Goal: Information Seeking & Learning: Check status

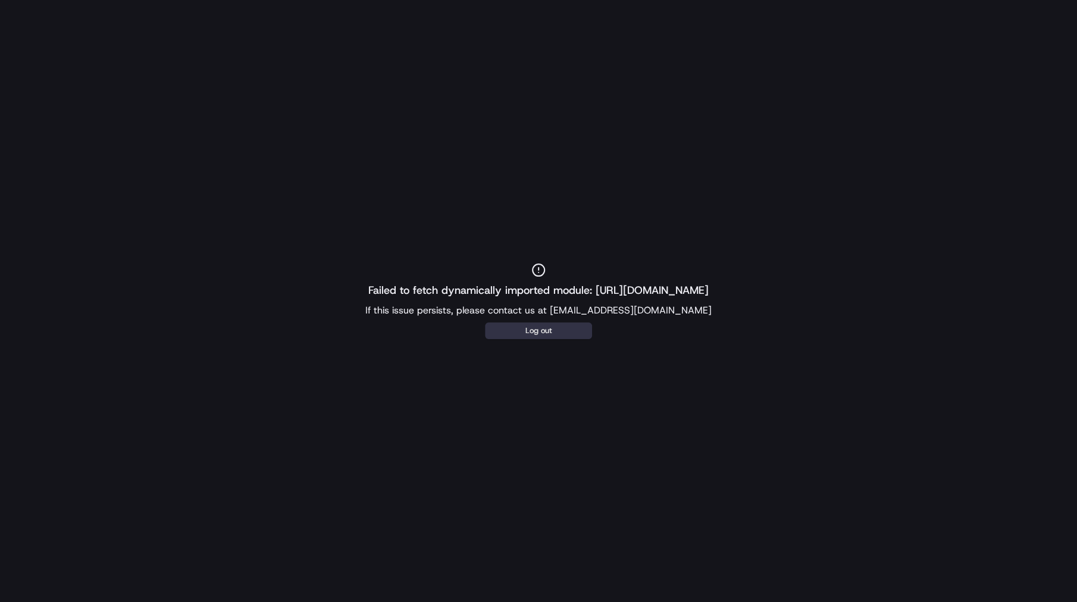
click at [529, 322] on div "Failed to fetch dynamically imported module: https://portal.sandbox.usenash.com…" at bounding box center [538, 301] width 1077 height 76
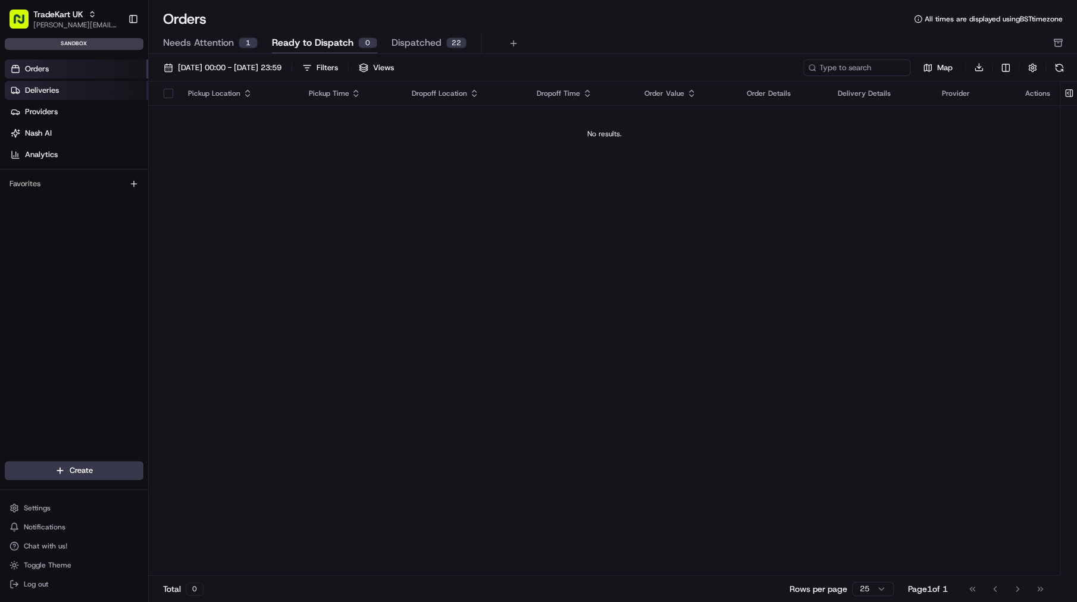
click at [86, 81] on link "Deliveries" at bounding box center [76, 90] width 143 height 19
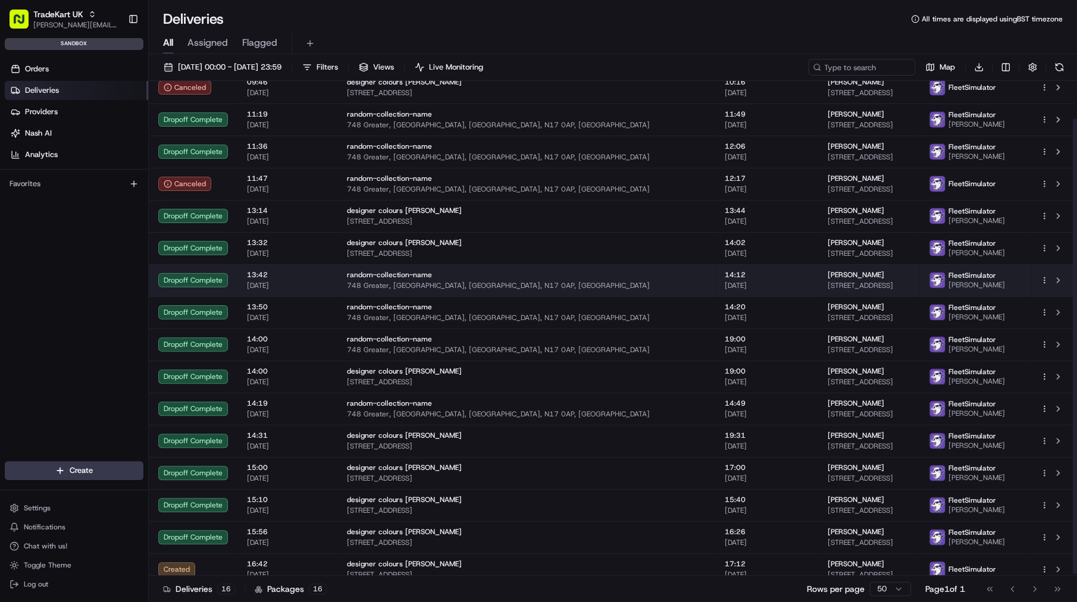
scroll to position [43, 0]
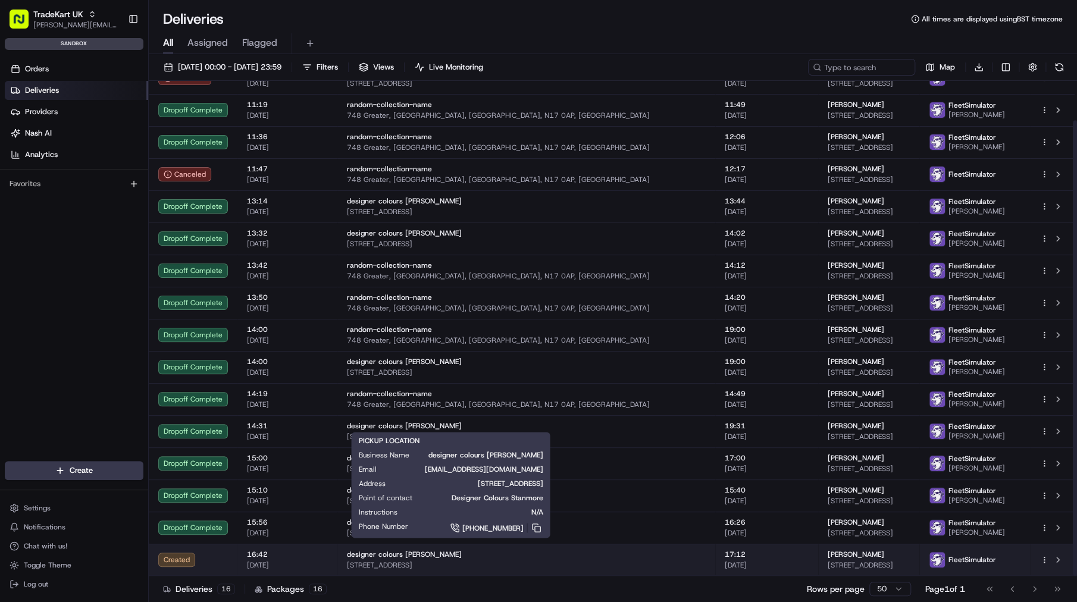
click at [478, 569] on span "[STREET_ADDRESS]" at bounding box center [526, 565] width 359 height 10
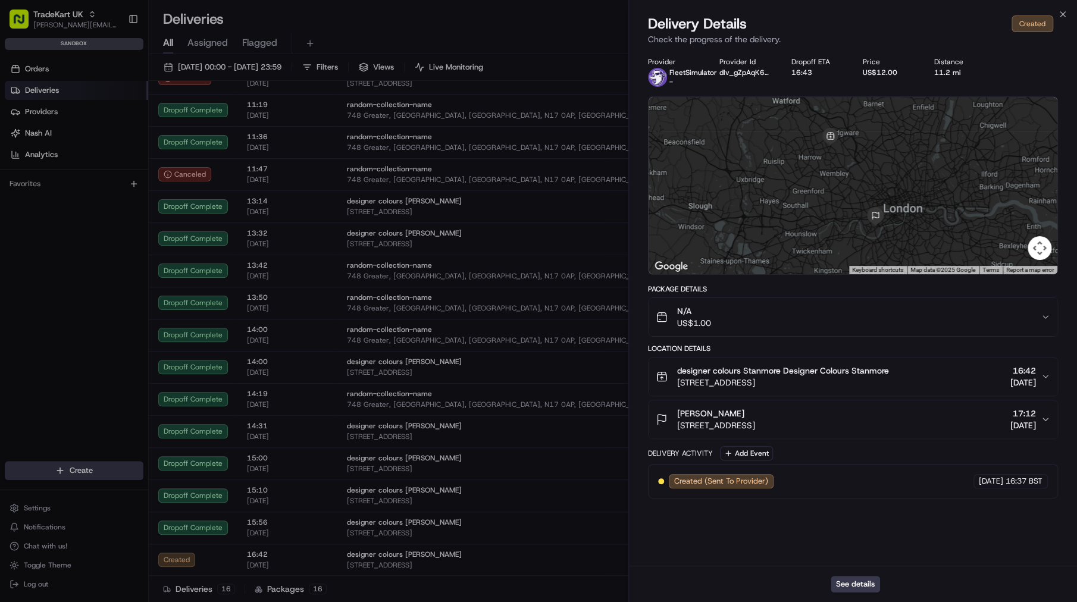
click at [1023, 426] on span "[DATE]" at bounding box center [1023, 425] width 26 height 12
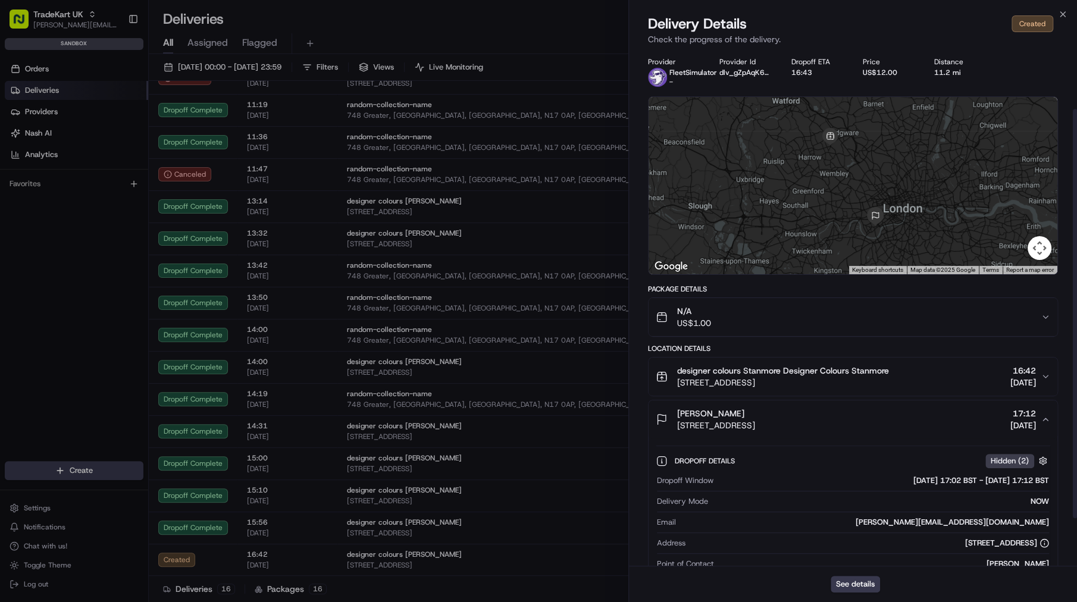
scroll to position [134, 0]
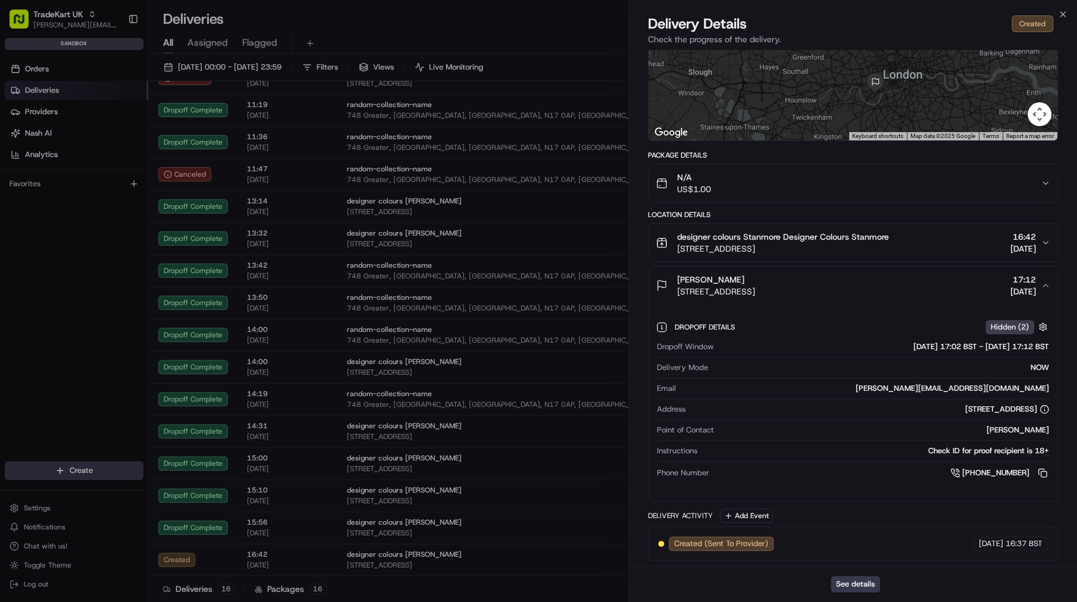
click at [964, 243] on div "designer colours Stanmore Designer Colours Stanmore [STREET_ADDRESS], [GEOGRAPH…" at bounding box center [847, 243] width 385 height 24
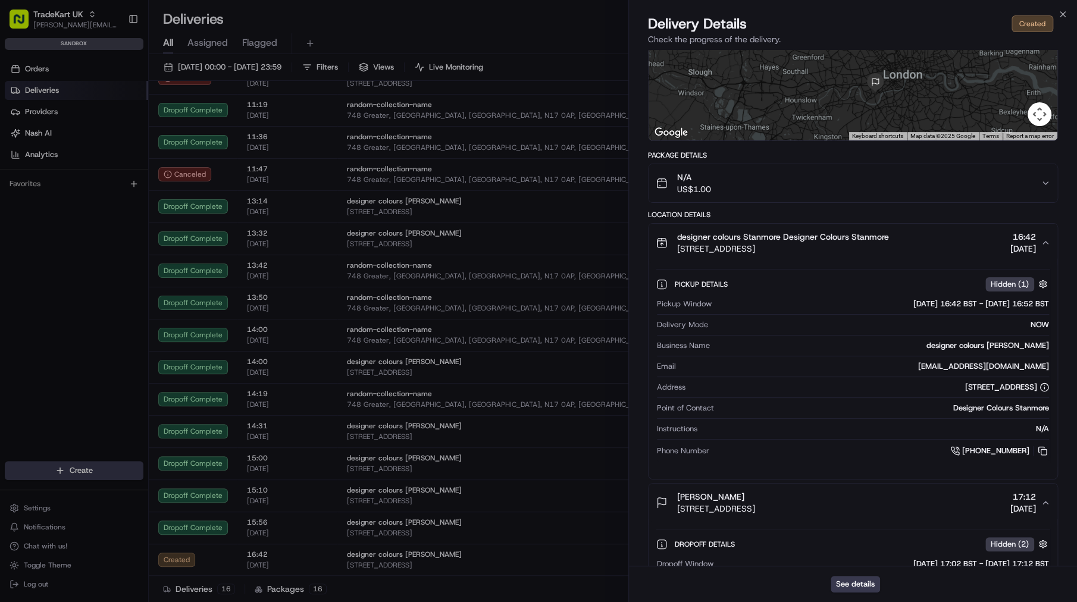
click at [964, 243] on div "designer colours Stanmore Designer Colours Stanmore [STREET_ADDRESS], [GEOGRAPH…" at bounding box center [847, 243] width 385 height 24
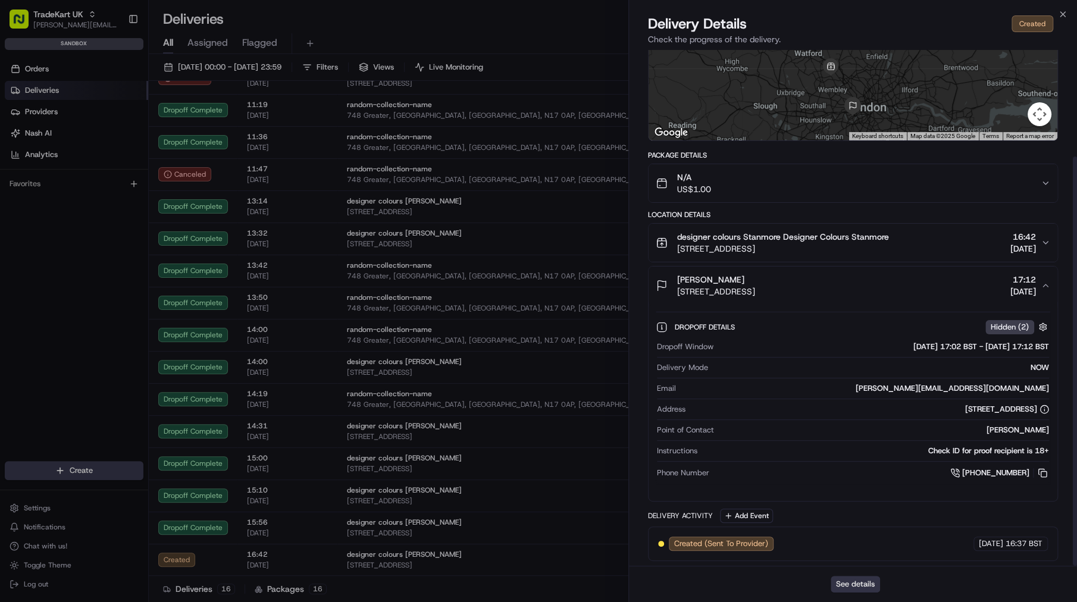
click at [859, 580] on button "See details" at bounding box center [854, 584] width 49 height 17
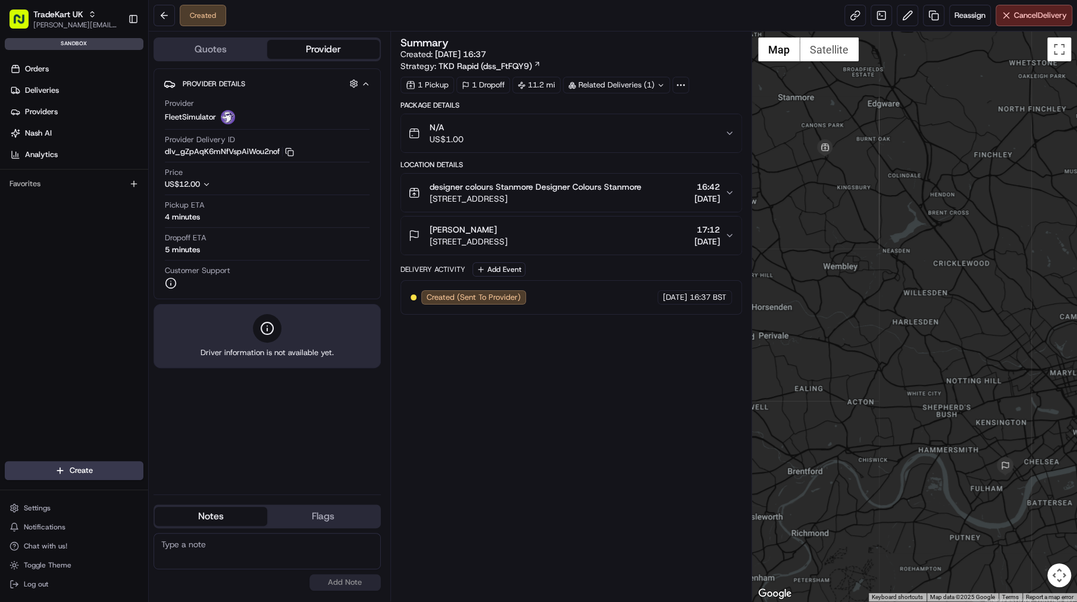
click at [507, 237] on span "[STREET_ADDRESS]" at bounding box center [468, 242] width 78 height 12
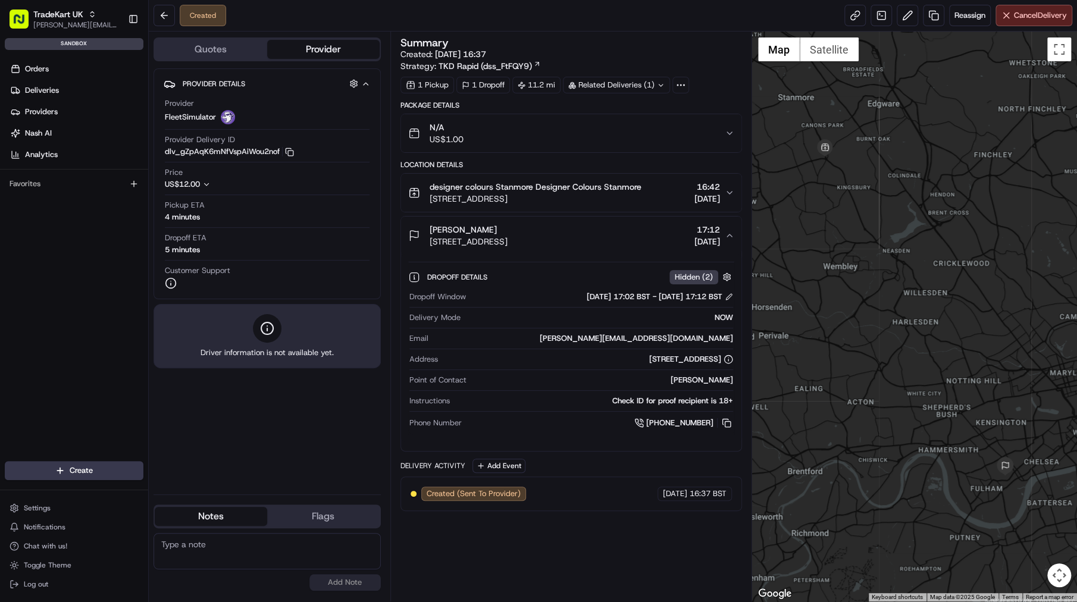
click at [510, 190] on span "designer colours Stanmore Designer Colours Stanmore" at bounding box center [535, 187] width 212 height 12
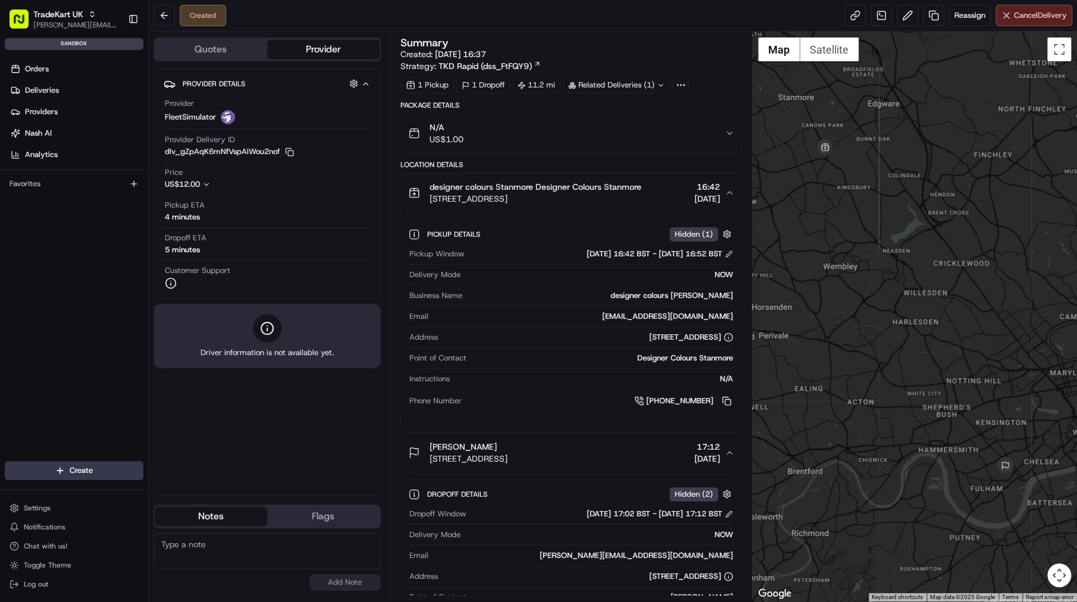
click at [688, 86] on div at bounding box center [680, 85] width 17 height 17
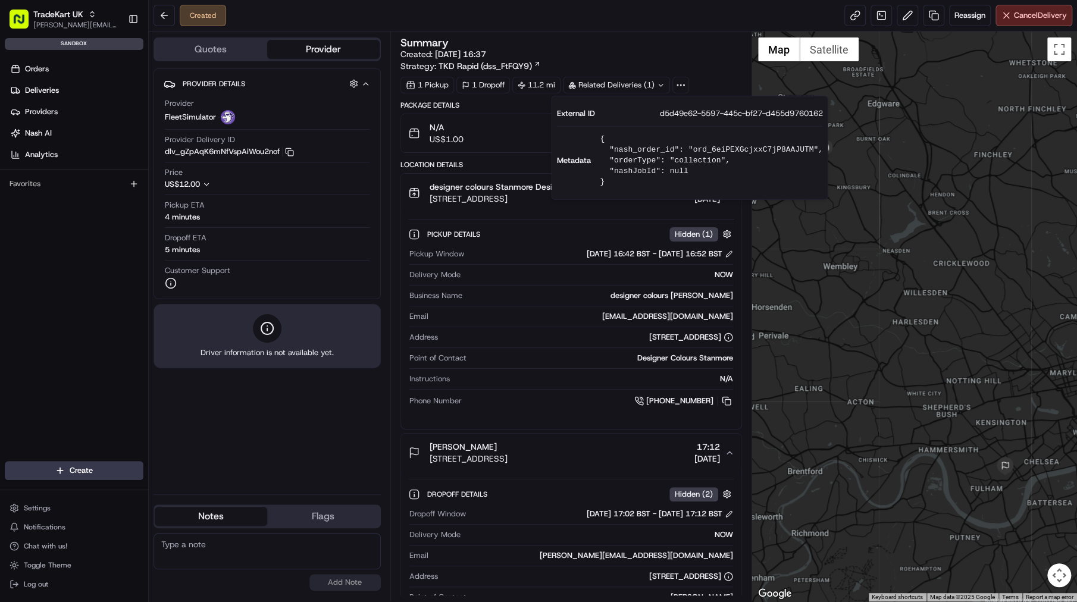
click at [692, 48] on div "Summary Created: 18/08/2025 16:37 Strategy: TKD Rapid (dss_FtFQY9)" at bounding box center [570, 54] width 341 height 34
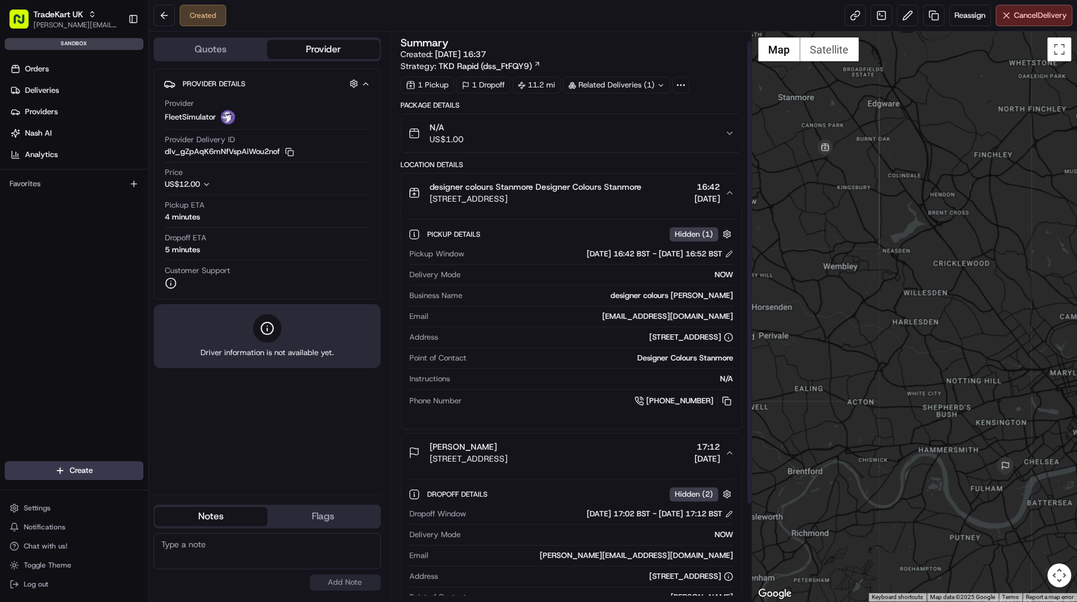
scroll to position [95, 0]
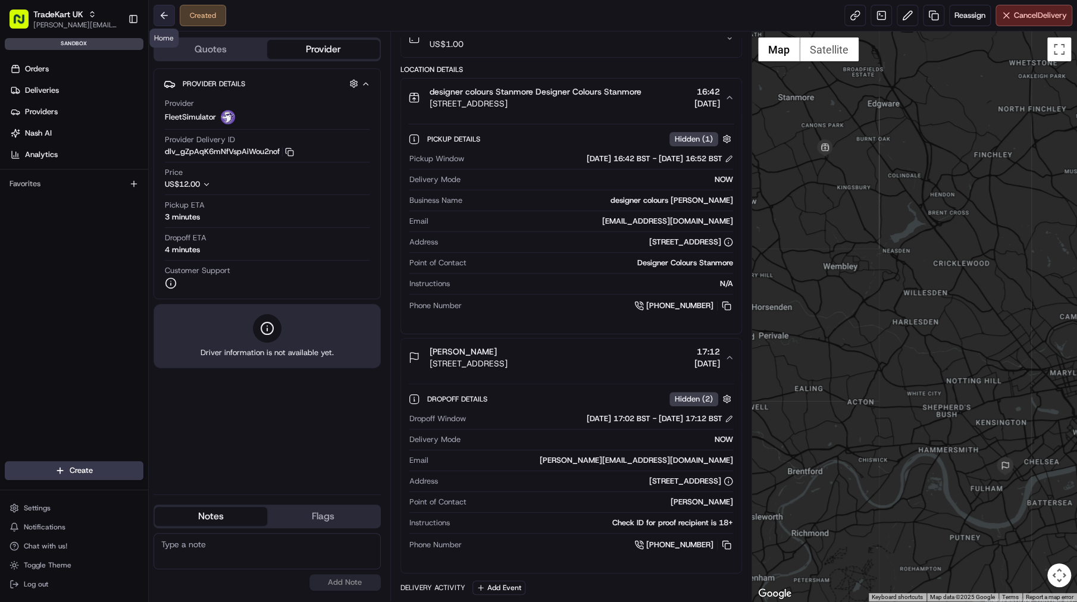
click at [170, 17] on button at bounding box center [163, 15] width 21 height 21
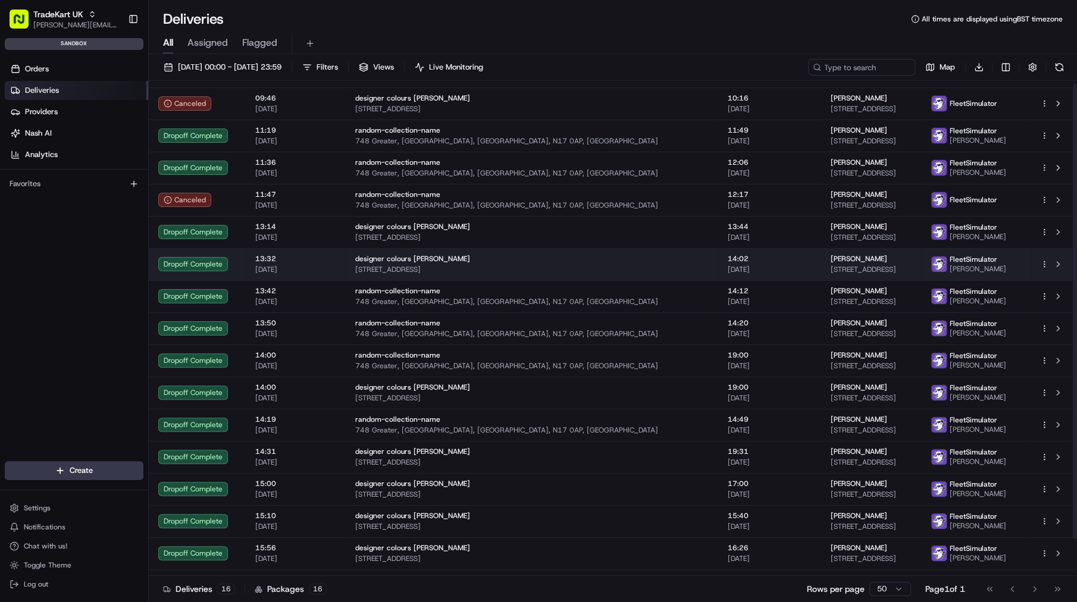
scroll to position [43, 0]
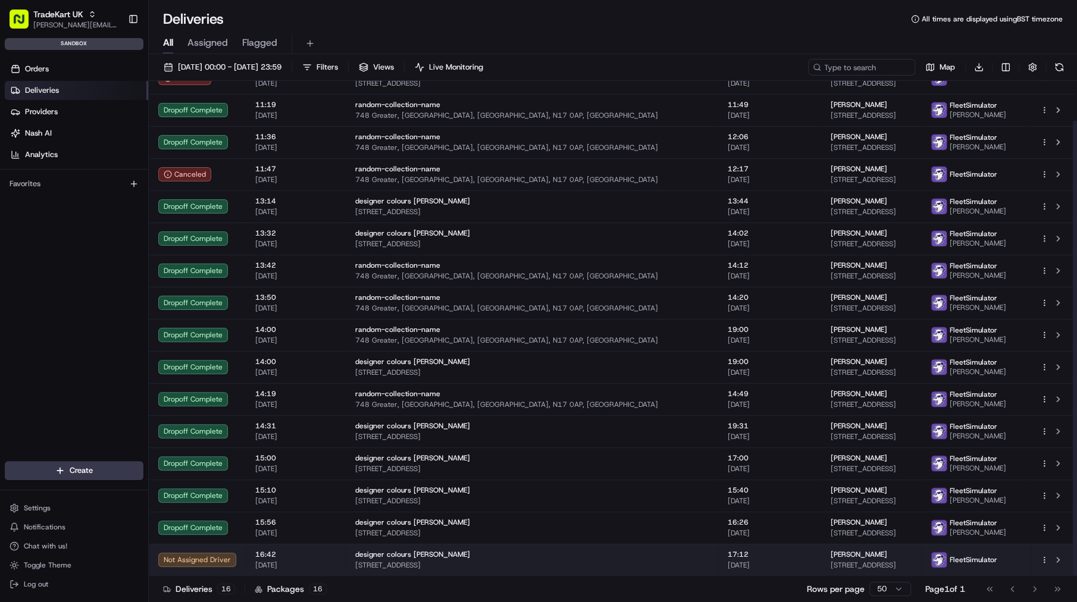
click at [177, 553] on div "Not Assigned Driver" at bounding box center [197, 560] width 78 height 14
